Goal: Task Accomplishment & Management: Manage account settings

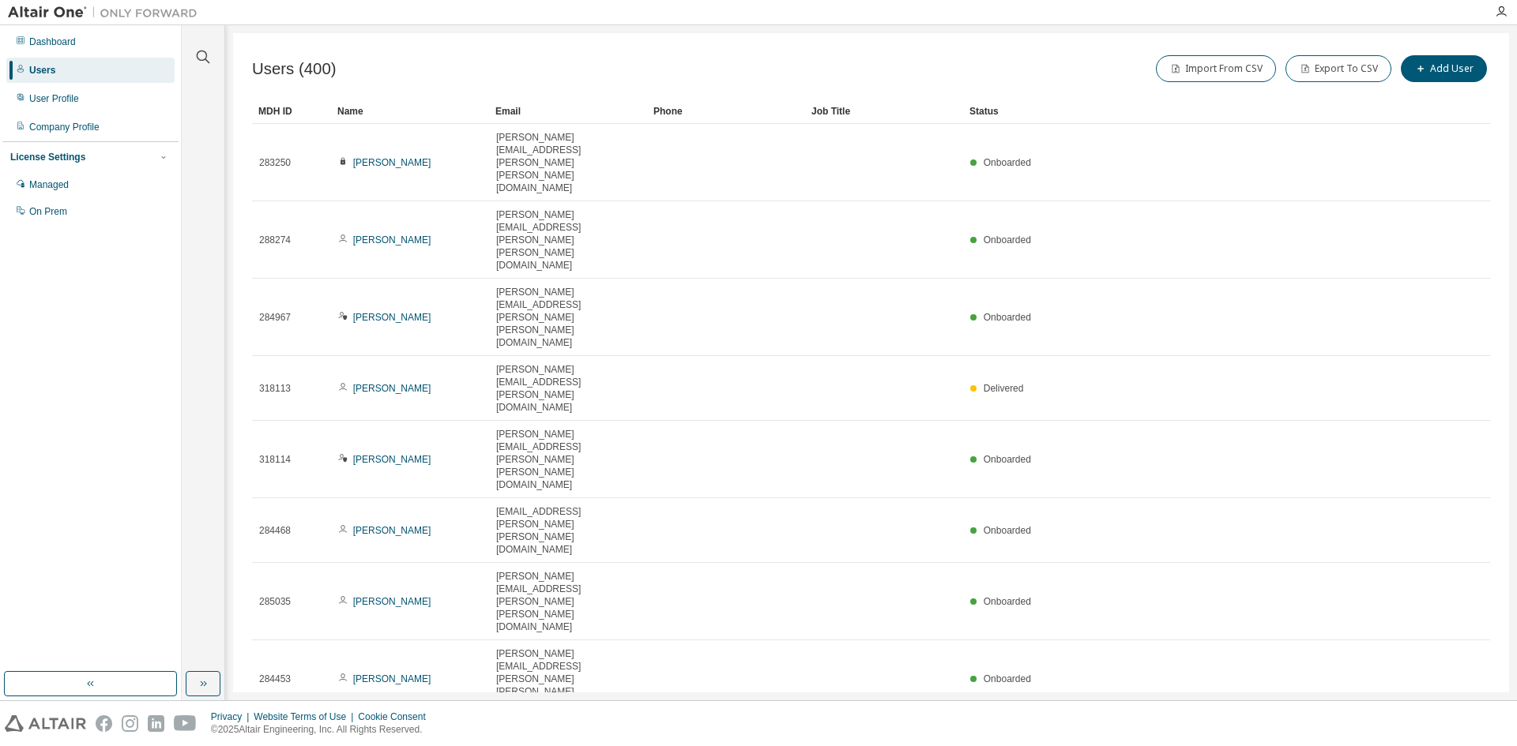
click at [73, 77] on div "Users" at bounding box center [90, 70] width 168 height 25
click at [78, 186] on div "Managed" at bounding box center [90, 184] width 168 height 25
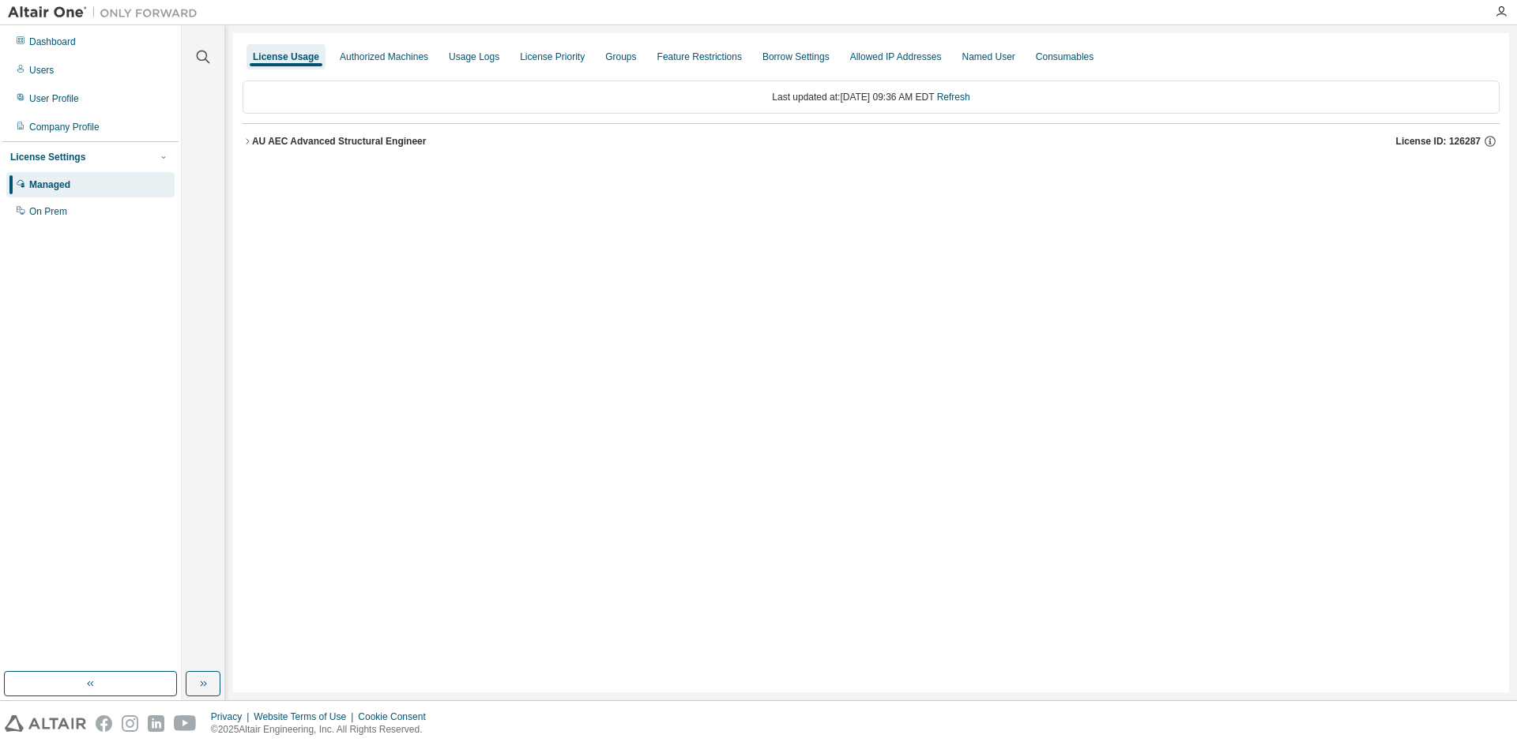
click at [346, 144] on div "AU AEC Advanced Structural Engineer" at bounding box center [339, 141] width 175 height 13
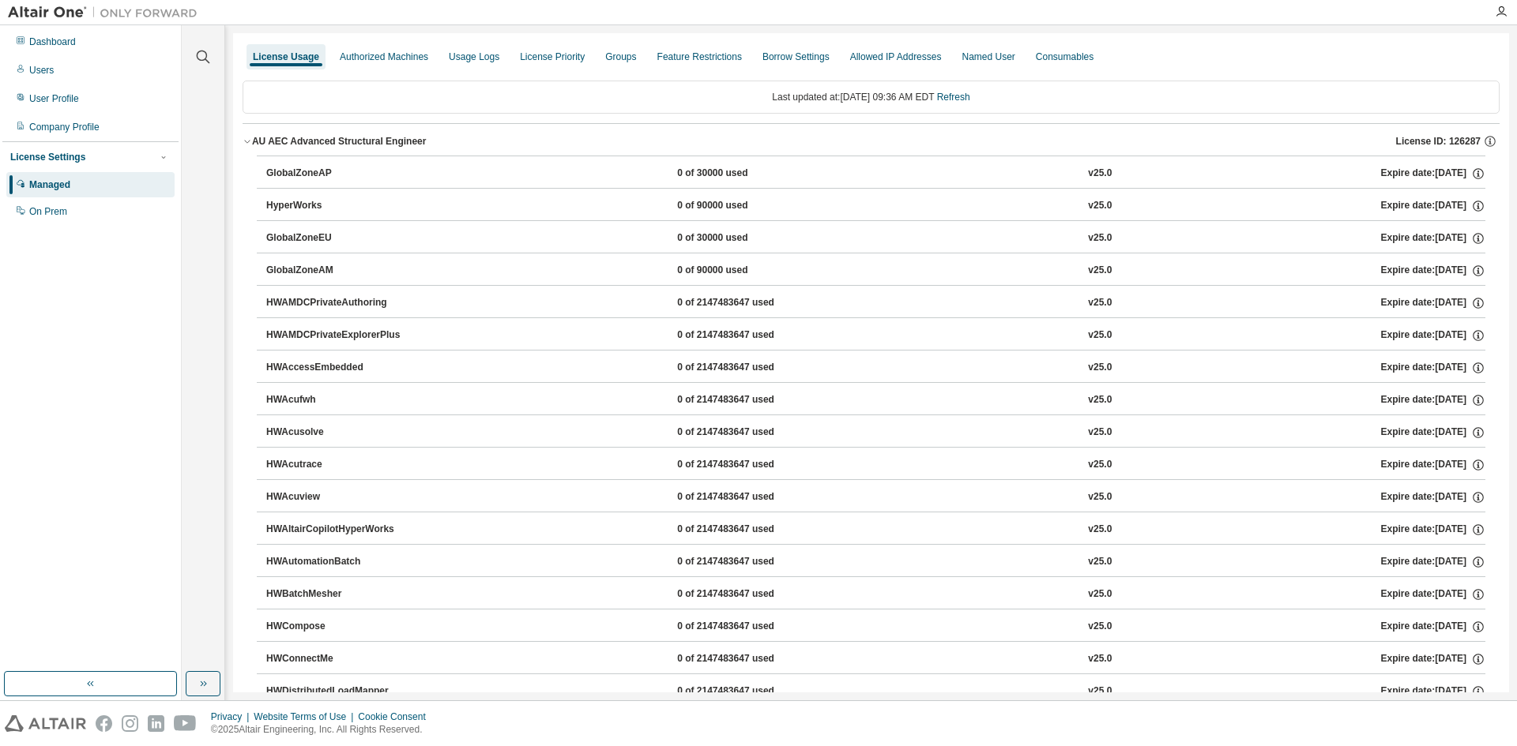
click at [266, 138] on div "AU AEC Advanced Structural Engineer" at bounding box center [339, 141] width 175 height 13
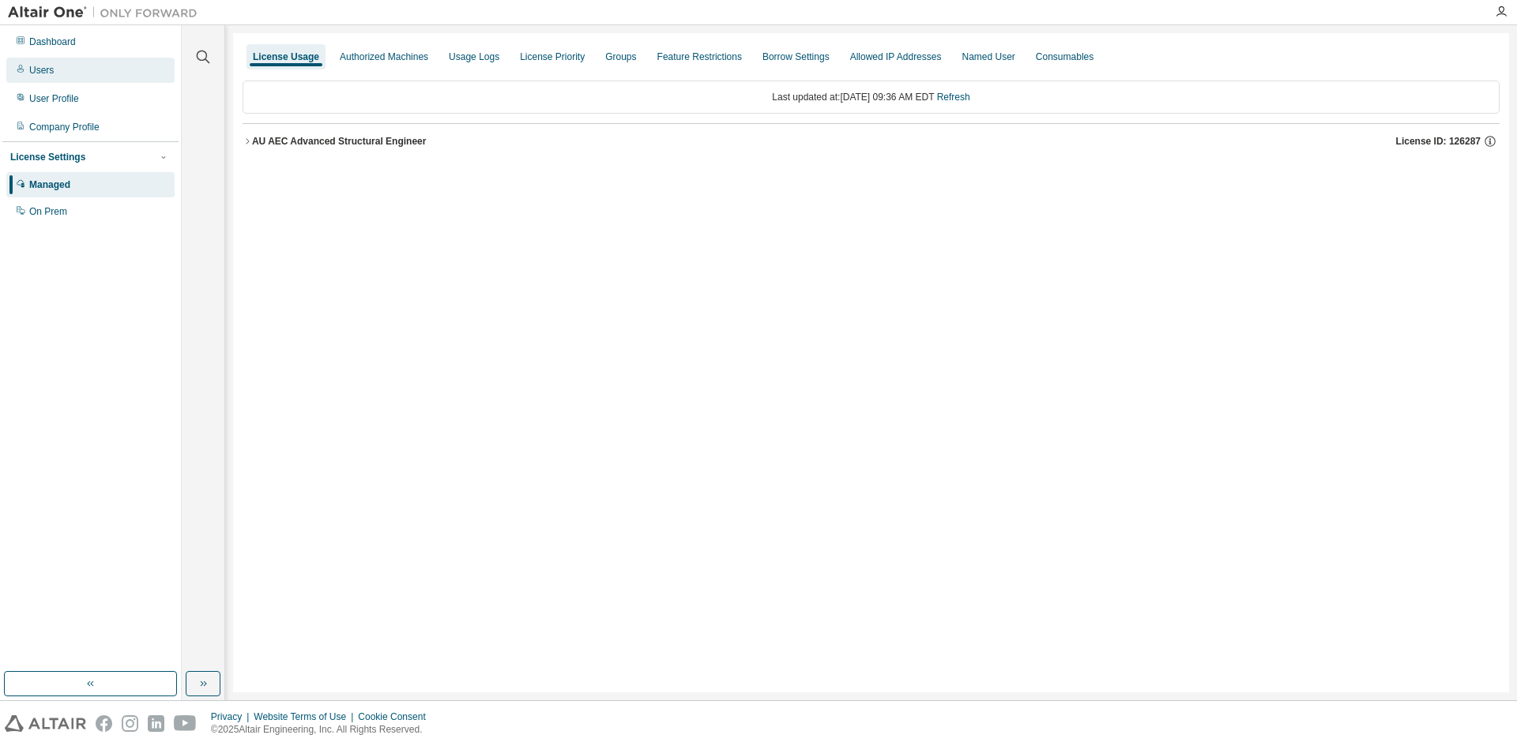
click at [133, 76] on div "Users" at bounding box center [90, 70] width 168 height 25
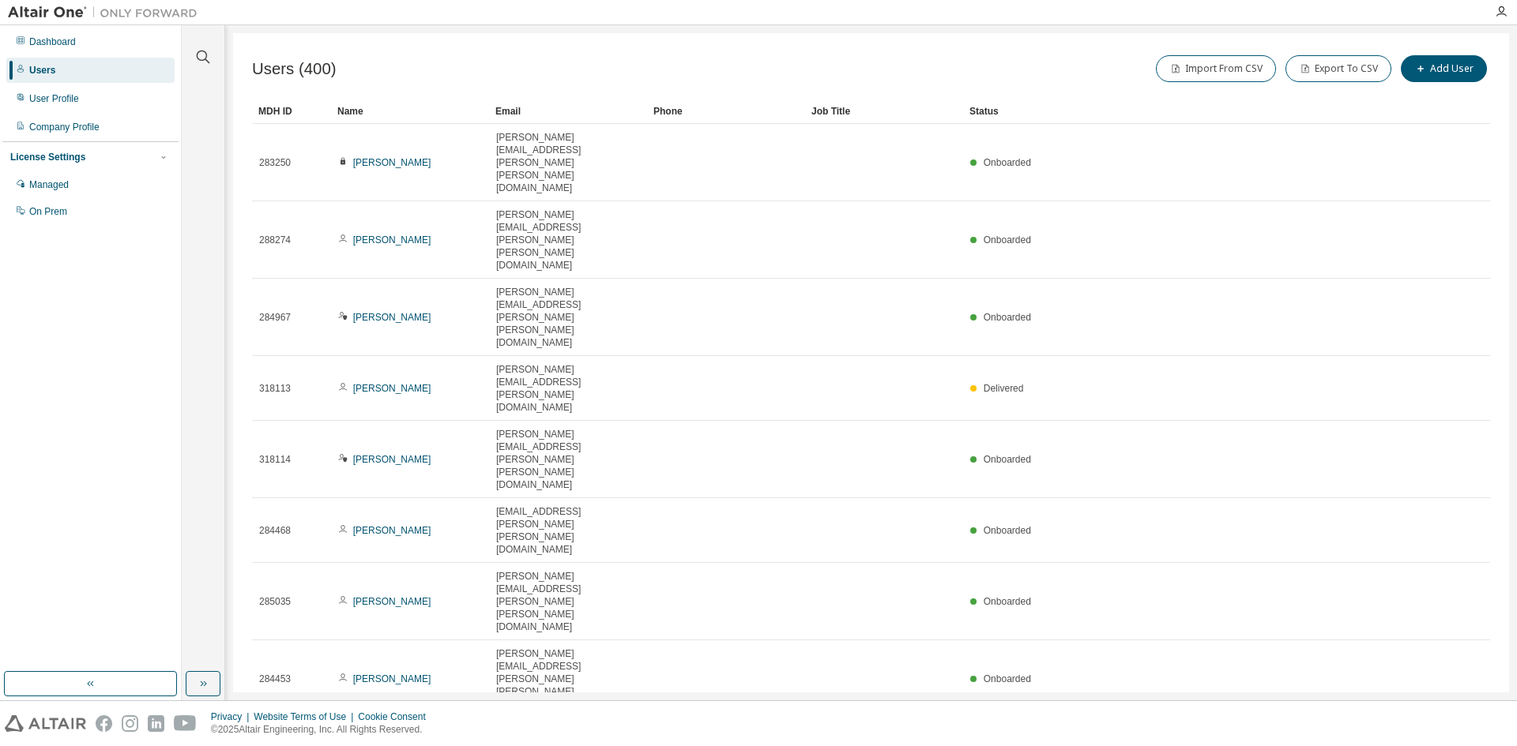
click at [1298, 558] on div "100" at bounding box center [1325, 561] width 126 height 19
click at [354, 114] on div "Name" at bounding box center [409, 111] width 145 height 25
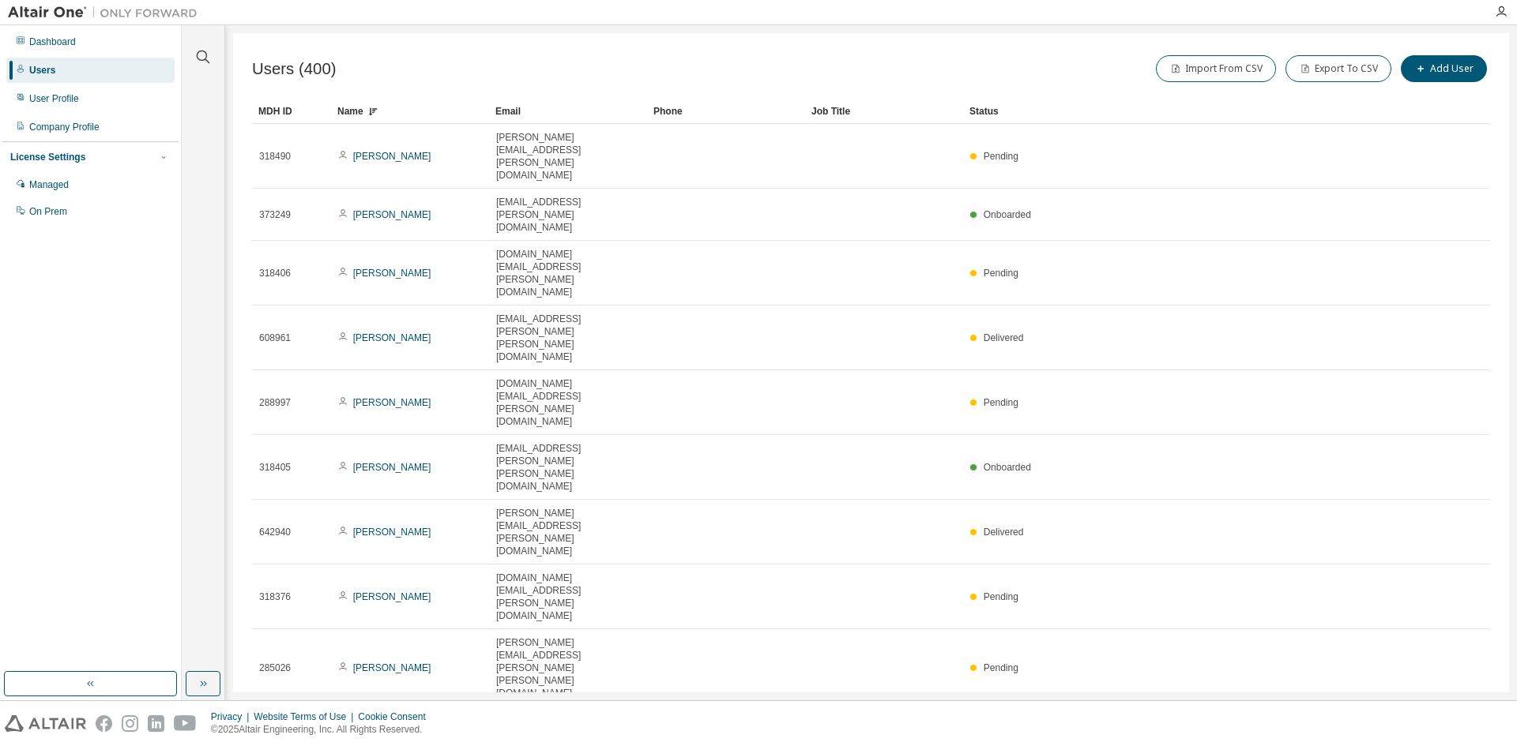
click at [385, 108] on div "Name" at bounding box center [409, 111] width 145 height 25
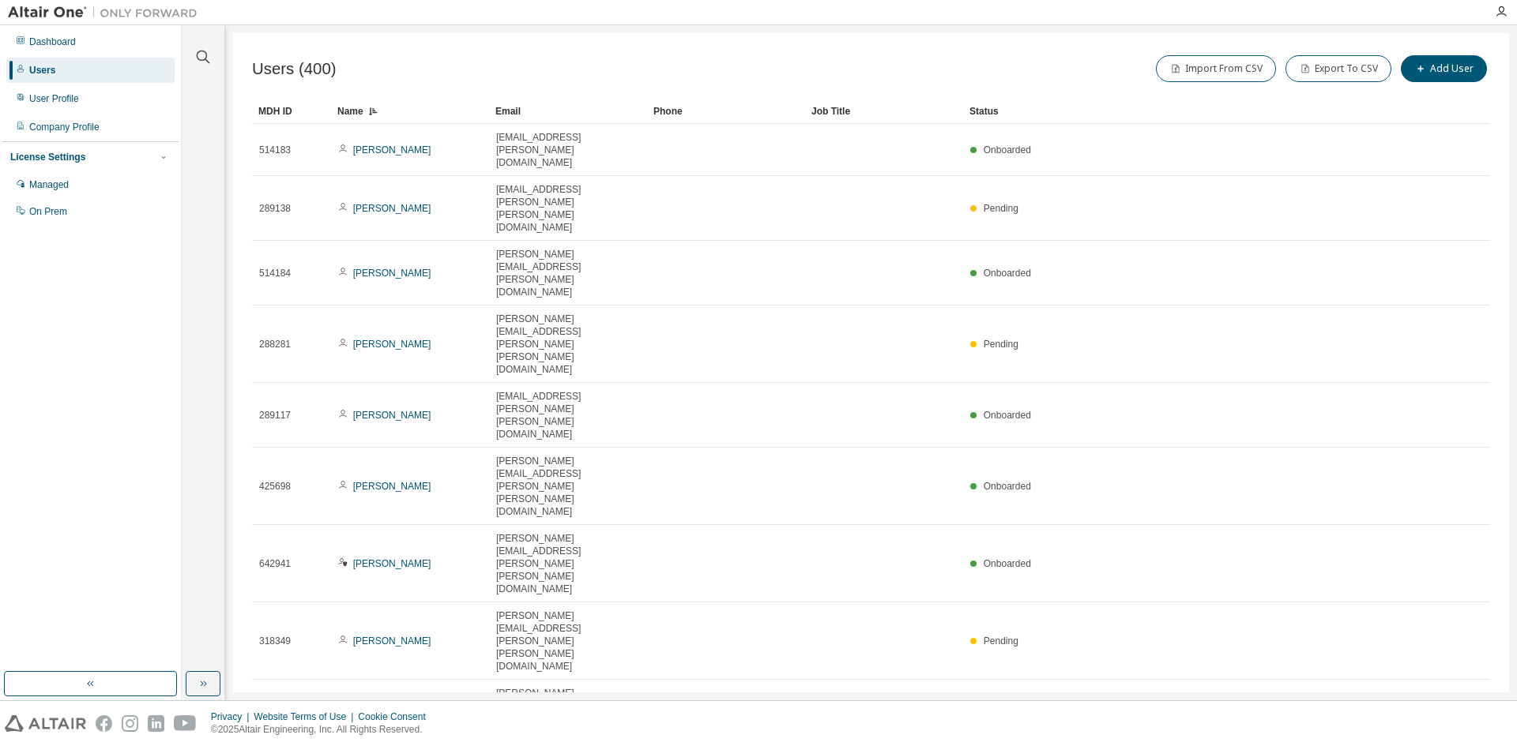
click at [390, 112] on div "Name" at bounding box center [409, 111] width 145 height 25
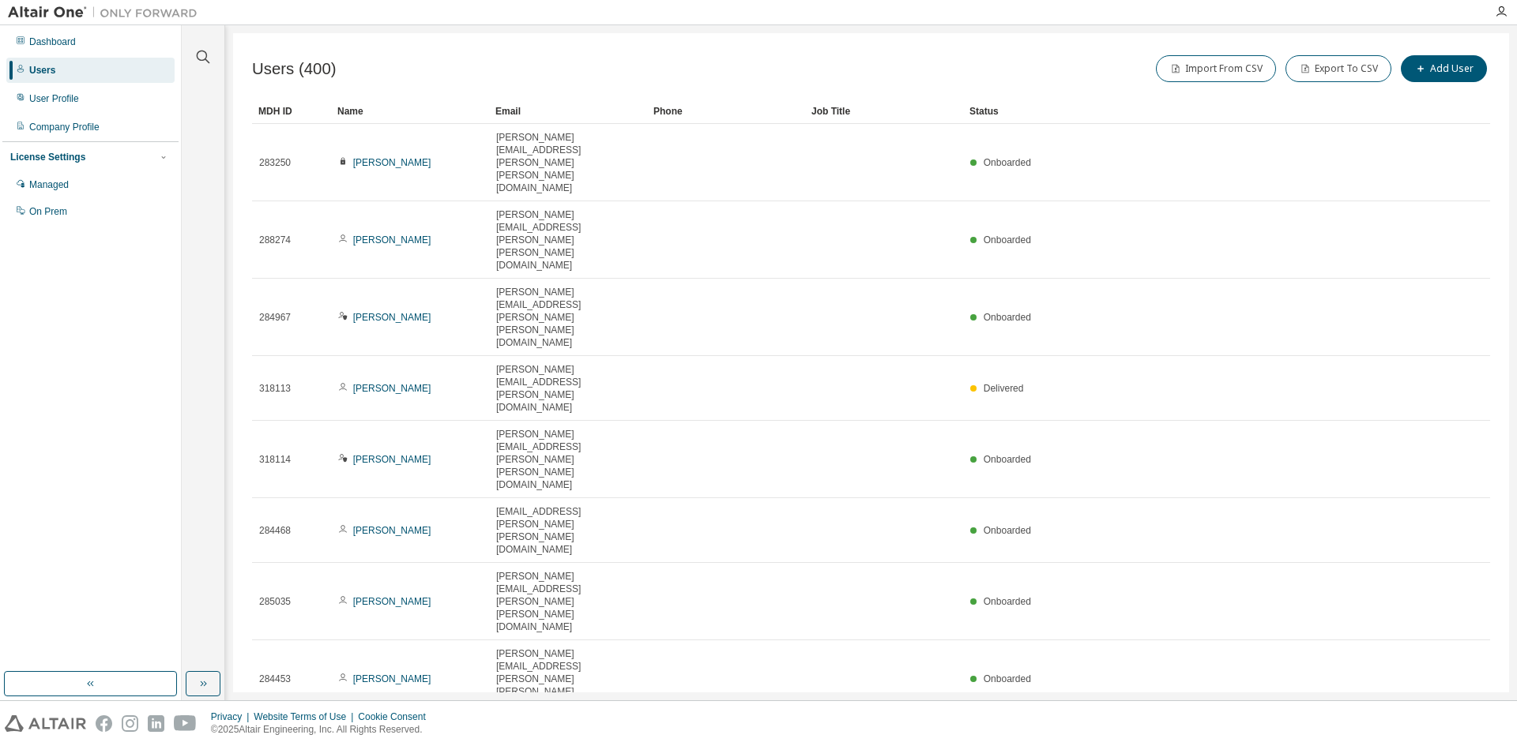
click at [386, 108] on div "Name" at bounding box center [409, 111] width 145 height 25
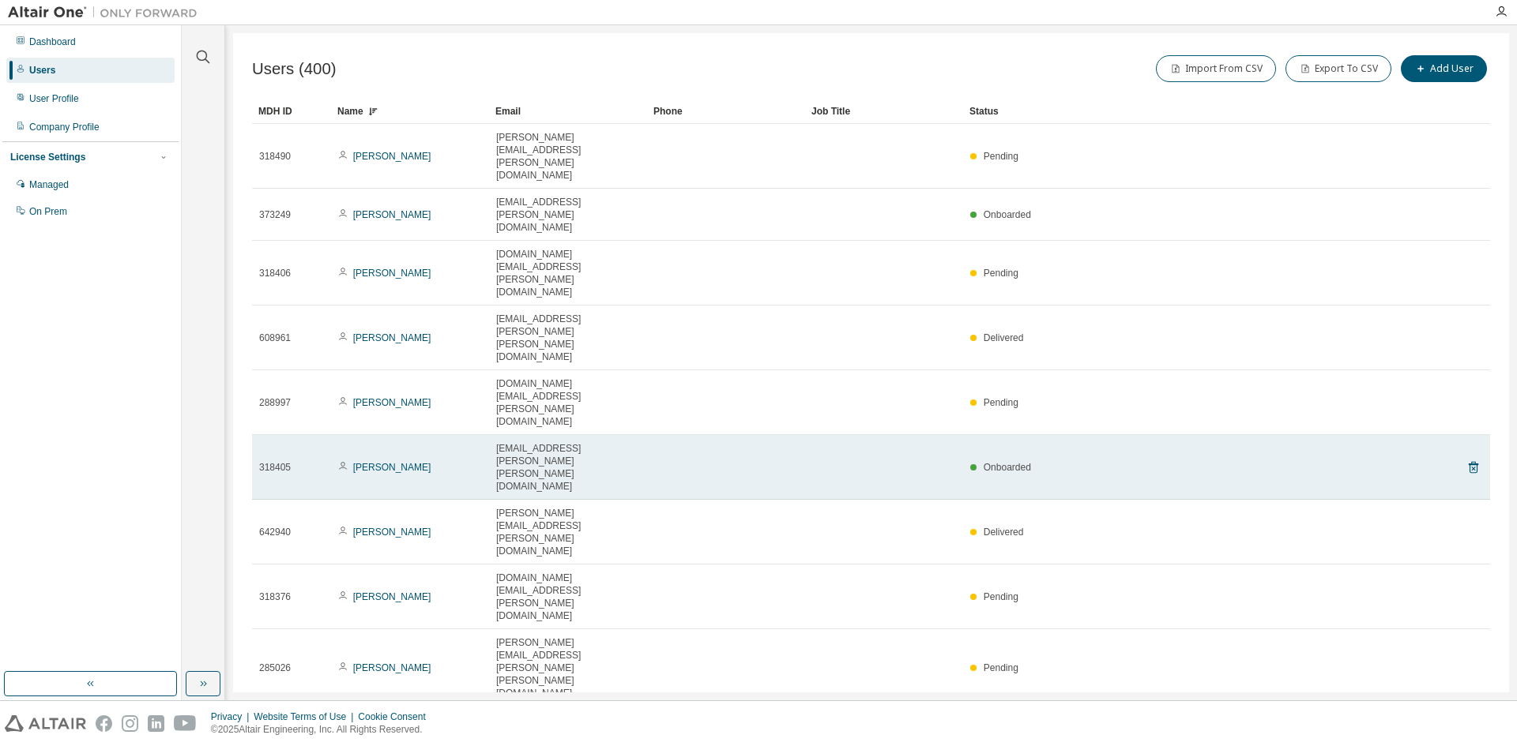
scroll to position [158, 0]
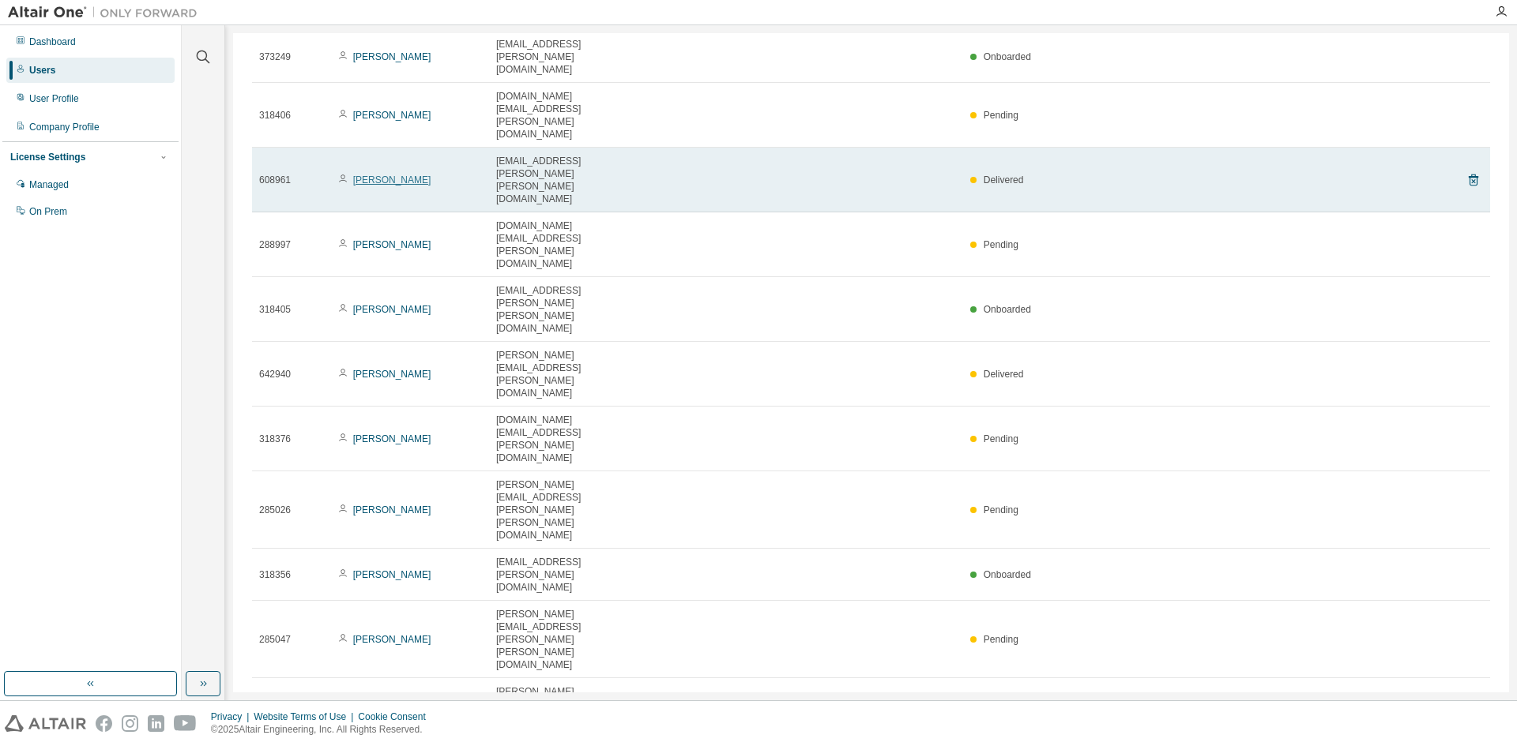
click at [403, 175] on link "Yilber Zuluaga" at bounding box center [392, 180] width 78 height 11
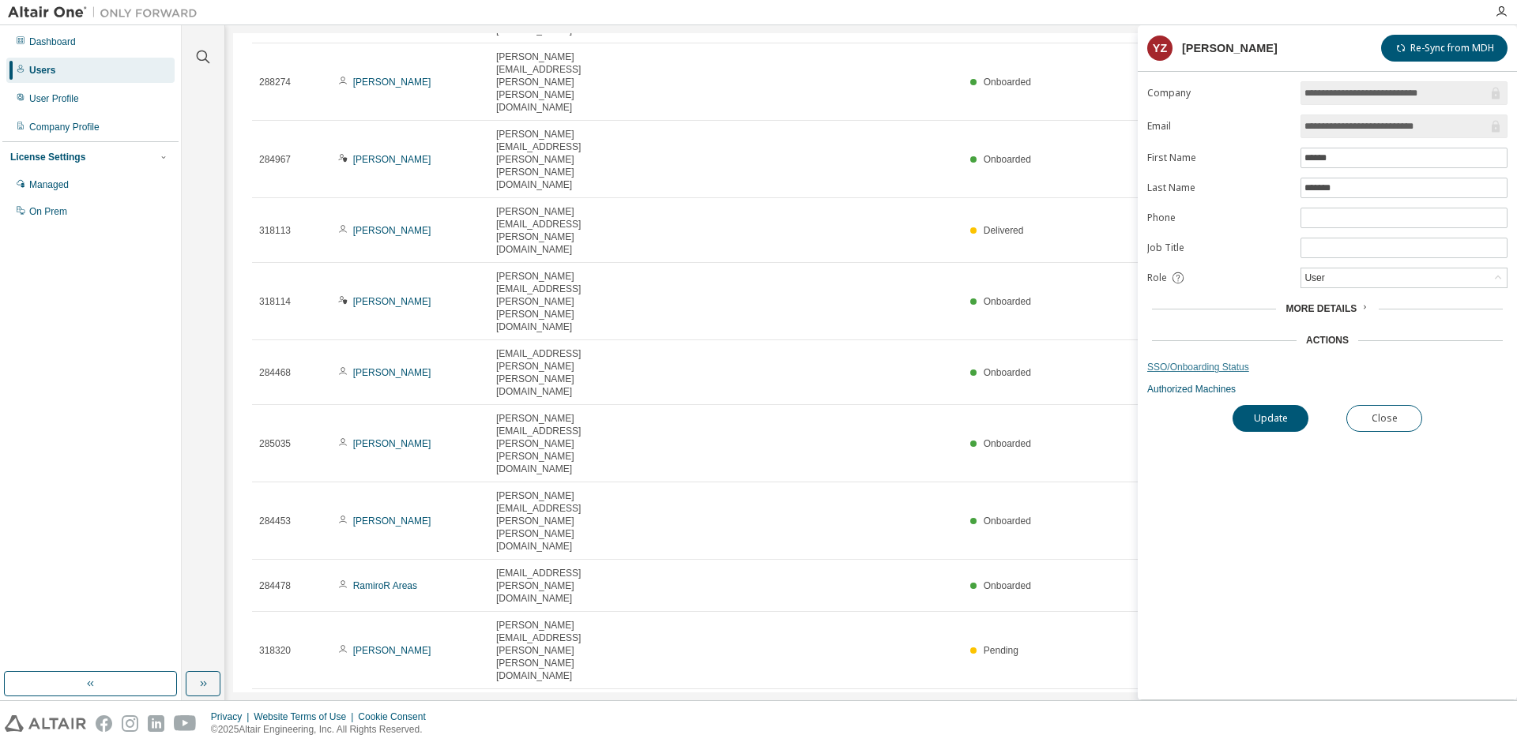
click at [1178, 364] on link "SSO/Onboarding Status" at bounding box center [1327, 367] width 360 height 13
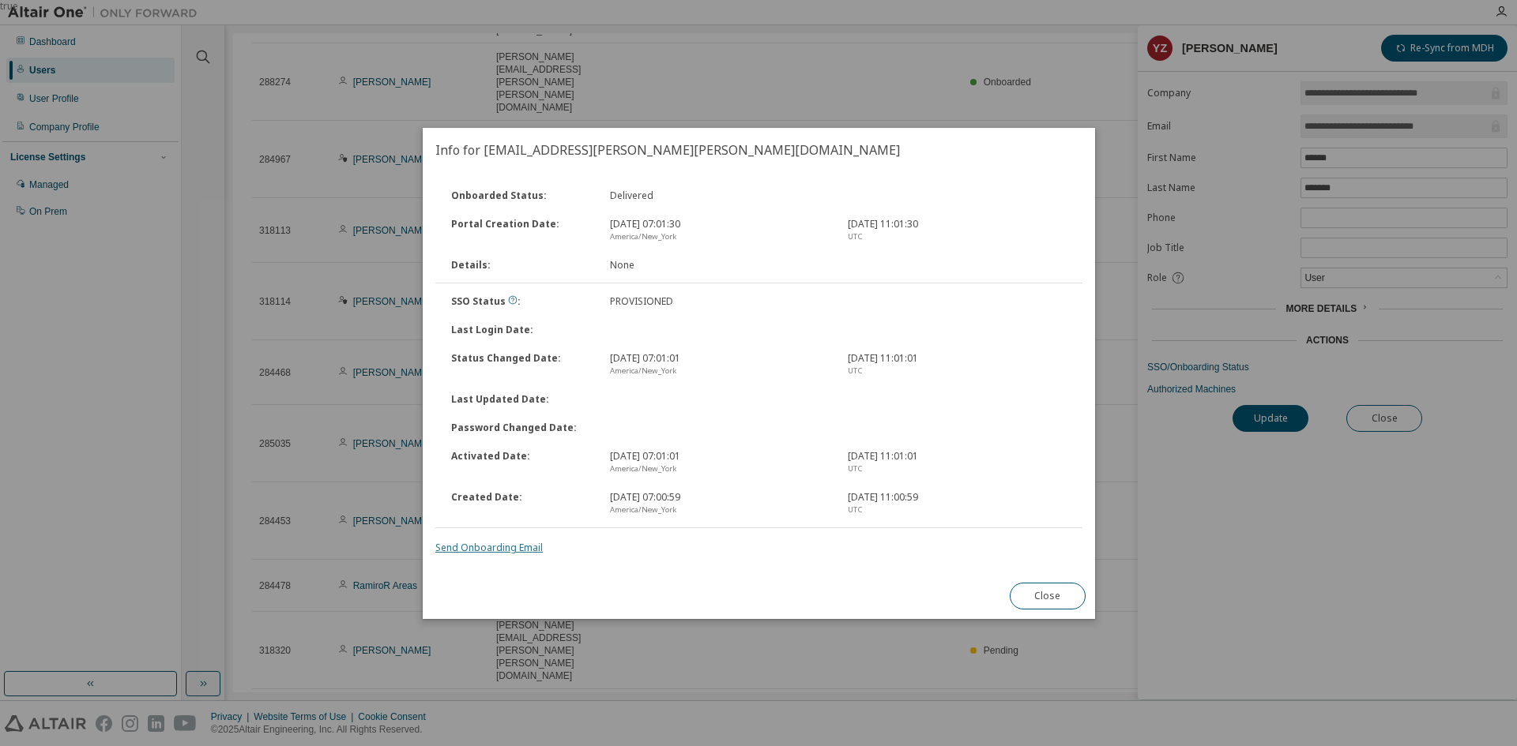
click at [507, 541] on link "Send Onboarding Email" at bounding box center [488, 547] width 107 height 13
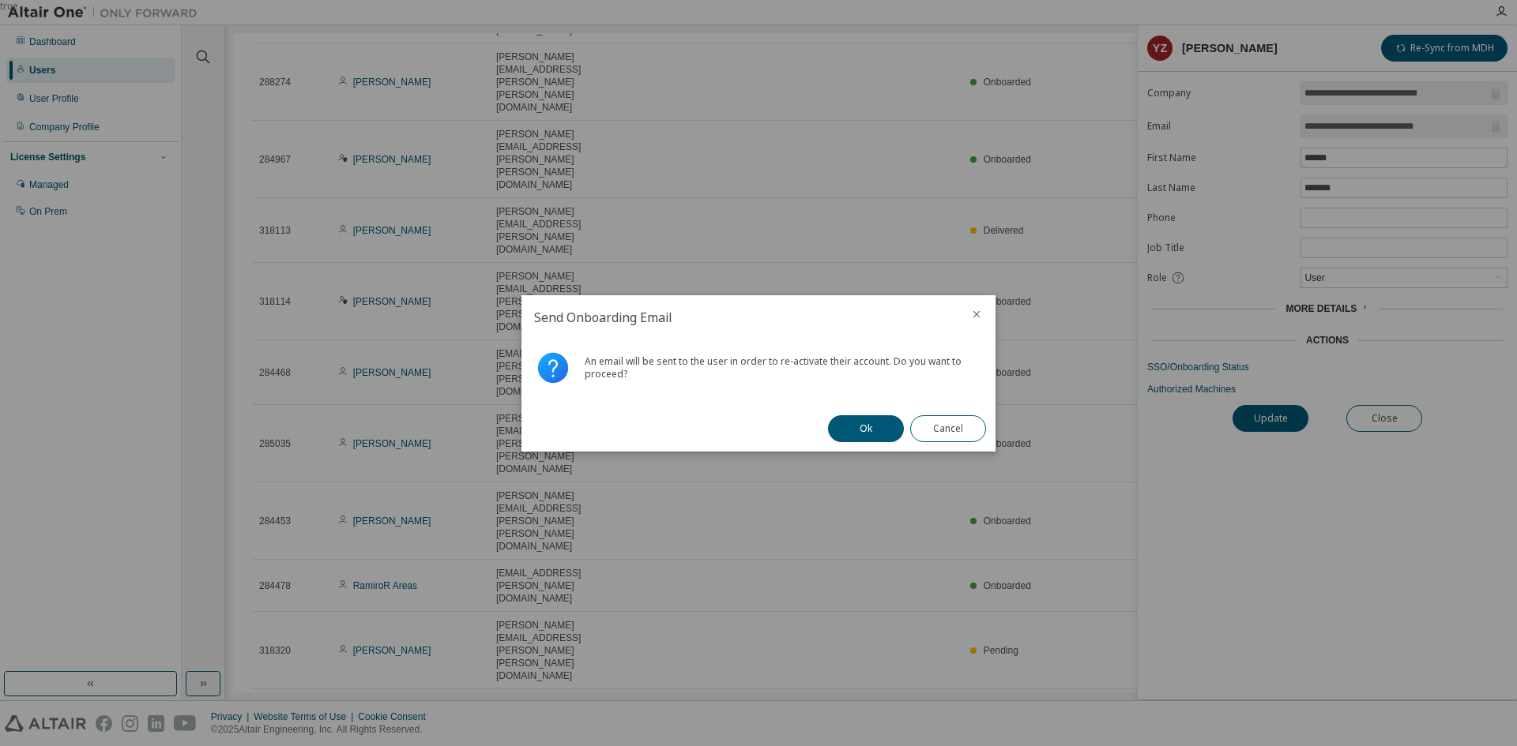
click at [837, 415] on div "Ok Cancel" at bounding box center [906, 429] width 177 height 46
click at [867, 447] on div "Ok Cancel" at bounding box center [906, 429] width 177 height 46
click at [868, 433] on button "Ok" at bounding box center [866, 428] width 76 height 27
click at [972, 437] on button "Close" at bounding box center [948, 428] width 76 height 27
